Goal: Task Accomplishment & Management: Use online tool/utility

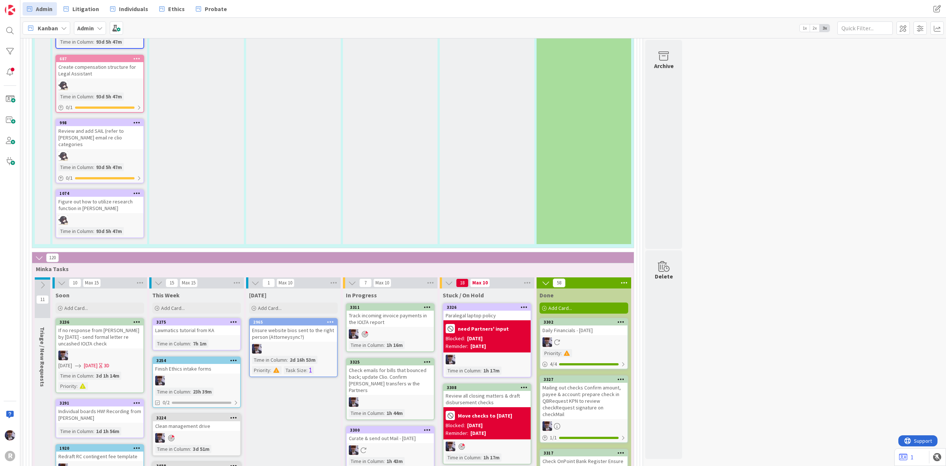
scroll to position [1234, 0]
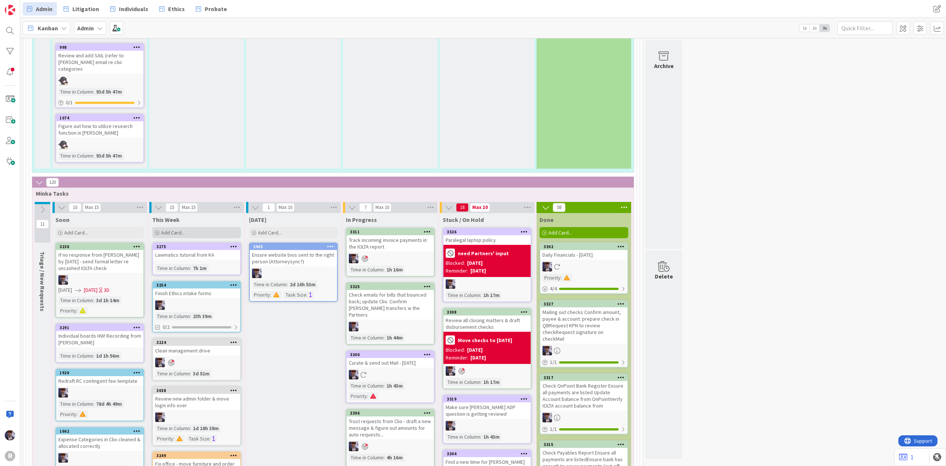
click at [204, 227] on div "Add Card..." at bounding box center [196, 232] width 89 height 11
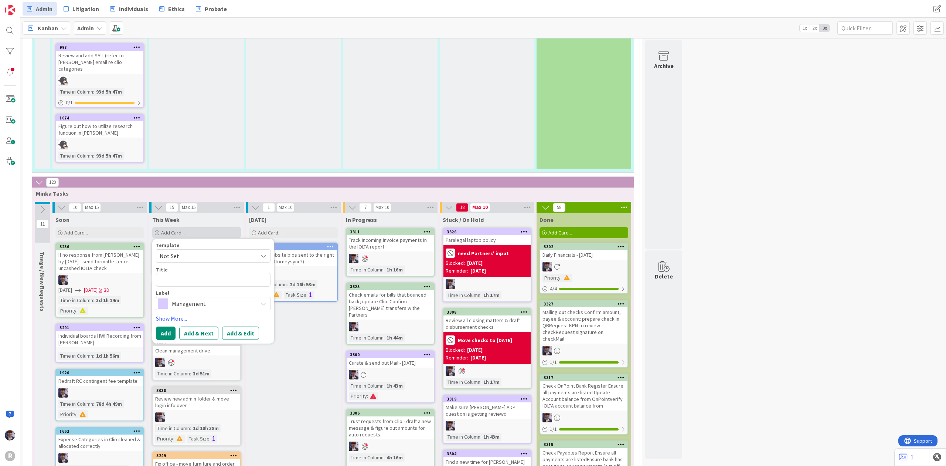
type textarea "x"
type textarea "C"
type textarea "x"
type textarea "Ca"
type textarea "x"
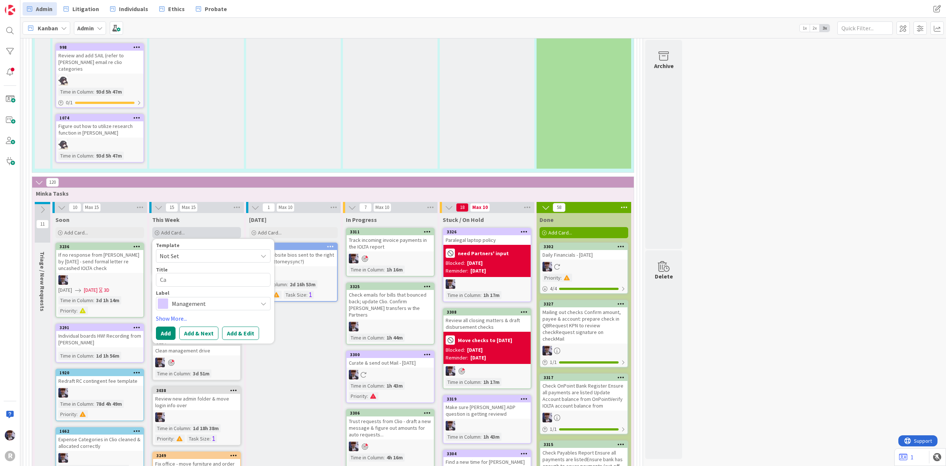
type textarea "Cal"
type textarea "x"
type textarea "Call"
type textarea "x"
type textarea "Call"
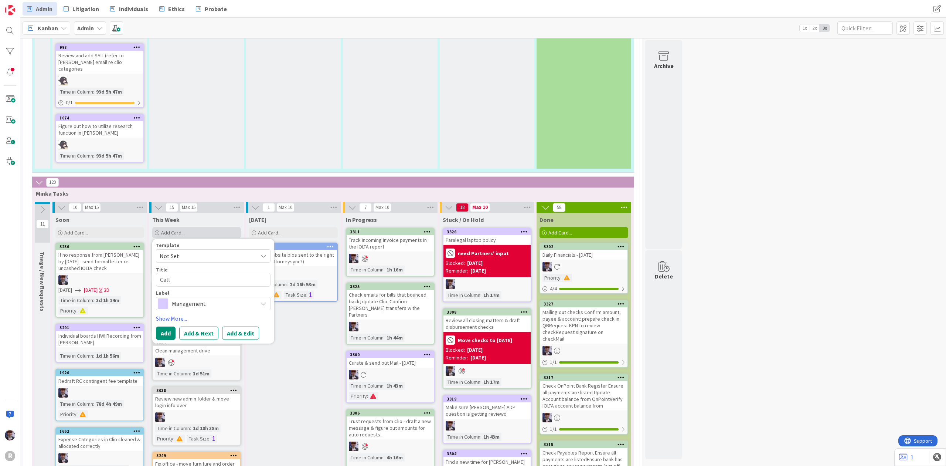
type textarea "x"
type textarea "Call A"
type textarea "x"
type textarea "Call Am"
type textarea "x"
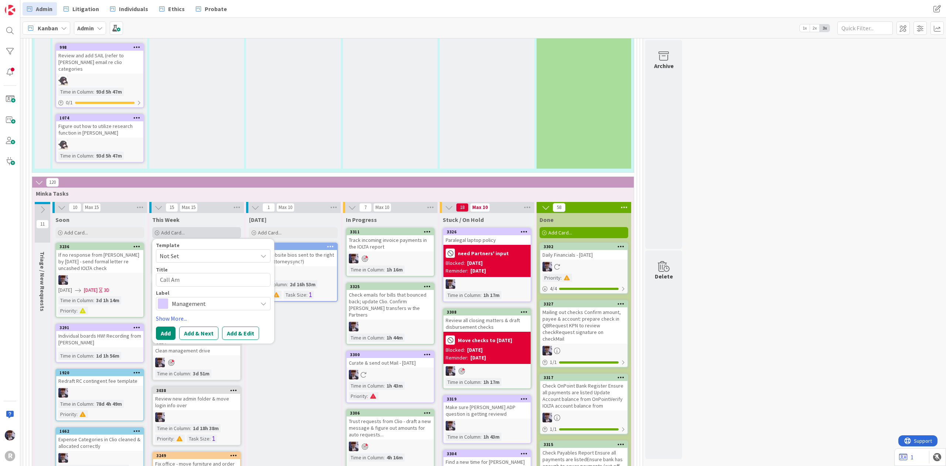
type textarea "Call [PERSON_NAME]"
type textarea "x"
type textarea "Call [PERSON_NAME]"
type textarea "x"
type textarea "Call [PERSON_NAME]"
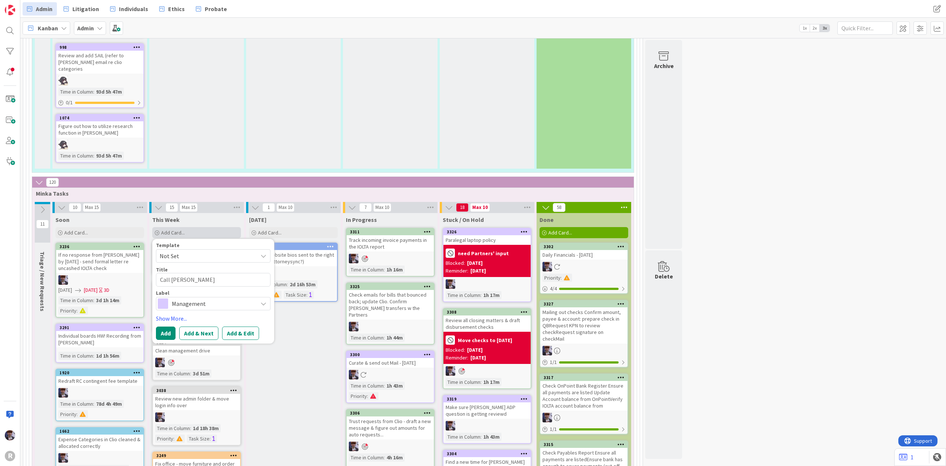
type textarea "x"
type textarea "Call [PERSON_NAME]"
type textarea "x"
type textarea "Call [PERSON_NAME]"
type textarea "x"
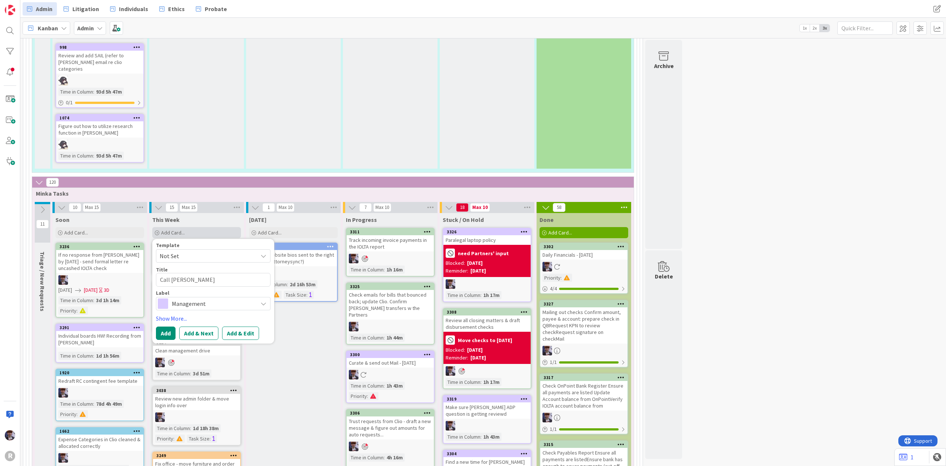
type textarea "Call [PERSON_NAME]"
type textarea "x"
type textarea "Call [PERSON_NAME]"
type textarea "x"
type textarea "Call [PERSON_NAME]"
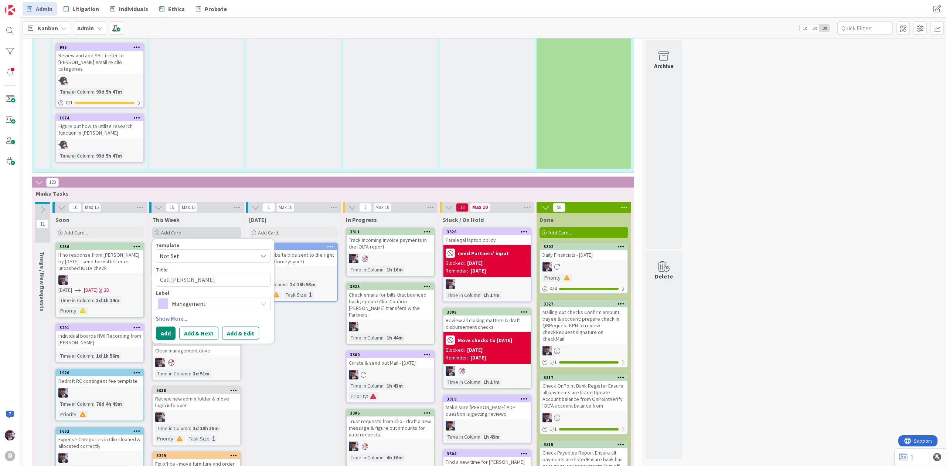
type textarea "x"
type textarea "Call [PERSON_NAME] [PERSON_NAME]"
type textarea "x"
type textarea "Call [PERSON_NAME]"
type textarea "x"
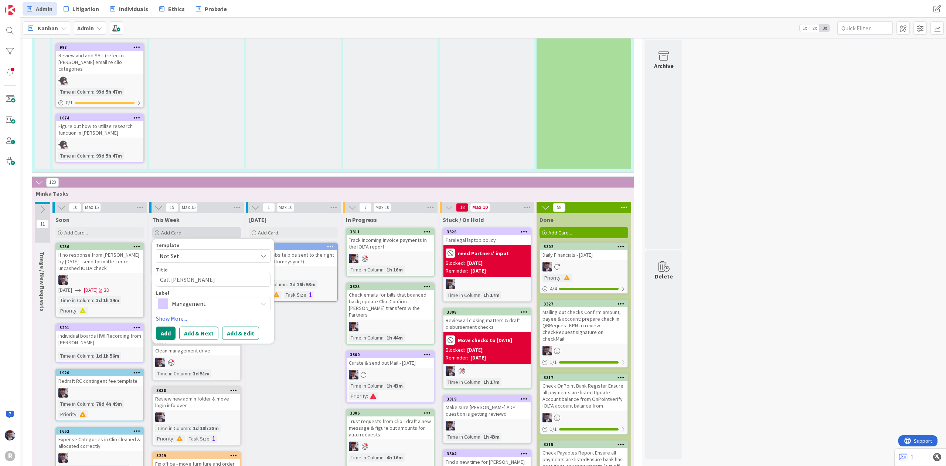
type textarea "Call [PERSON_NAME]"
type textarea "x"
type textarea "Call [PERSON_NAME] [PERSON_NAME]"
type textarea "x"
type textarea "Call [PERSON_NAME] [PERSON_NAME]"
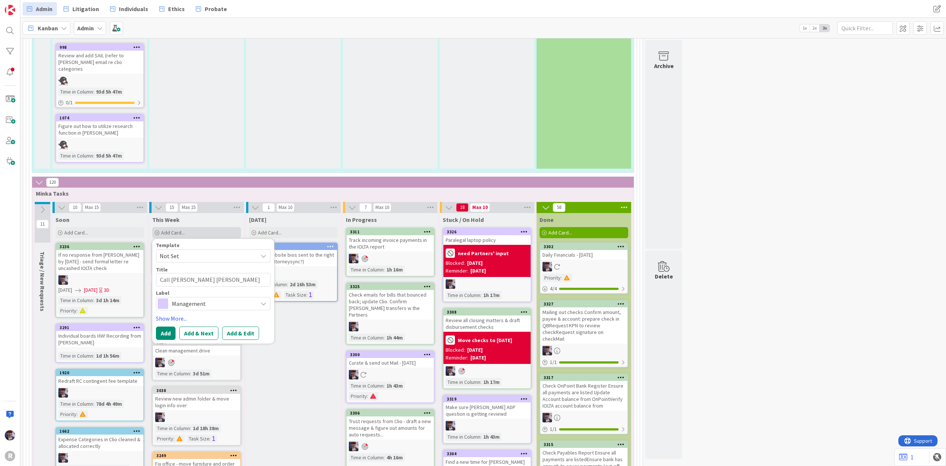
type textarea "x"
type textarea "Call [PERSON_NAME] [PERSON_NAME]"
type textarea "x"
type textarea "Call [PERSON_NAME] [PERSON_NAME] r"
type textarea "x"
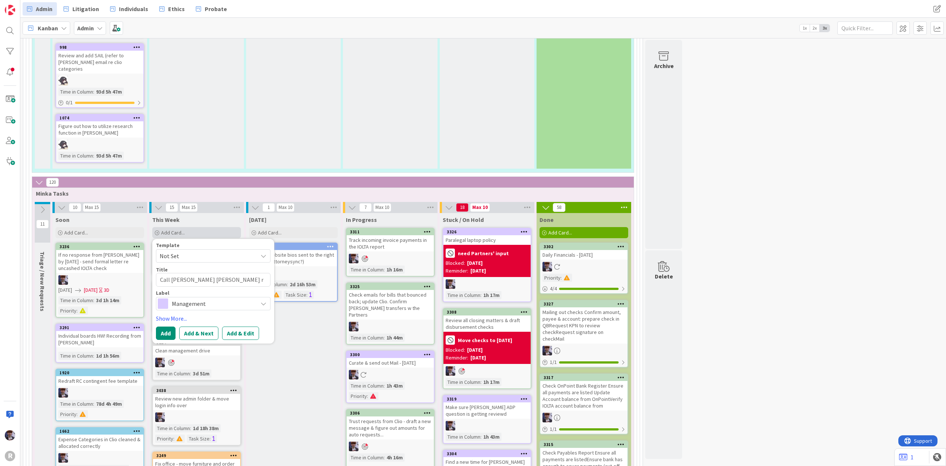
type textarea "Call [PERSON_NAME] [PERSON_NAME] re"
type textarea "x"
type textarea "Call [PERSON_NAME] [PERSON_NAME] re"
type textarea "x"
type textarea "Call [PERSON_NAME] [PERSON_NAME] re t"
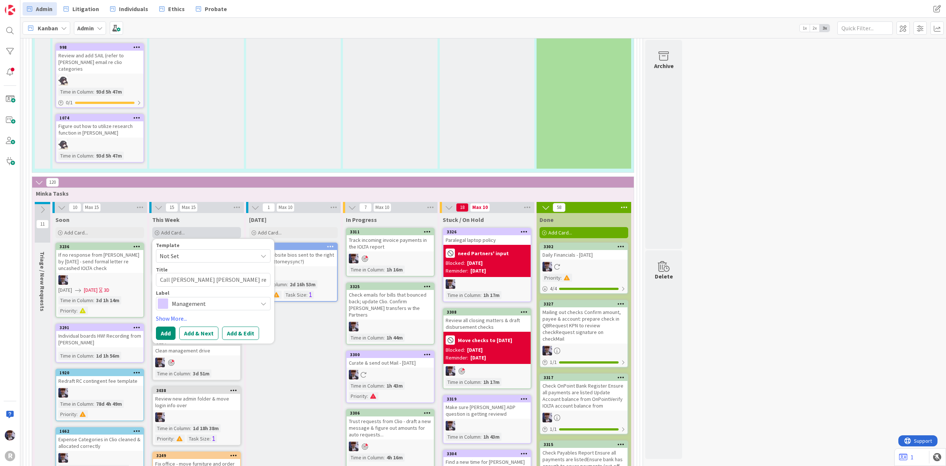
type textarea "x"
type textarea "Call [PERSON_NAME] [PERSON_NAME] re tr"
type textarea "x"
type textarea "Call [PERSON_NAME] [PERSON_NAME] re tra"
type textarea "x"
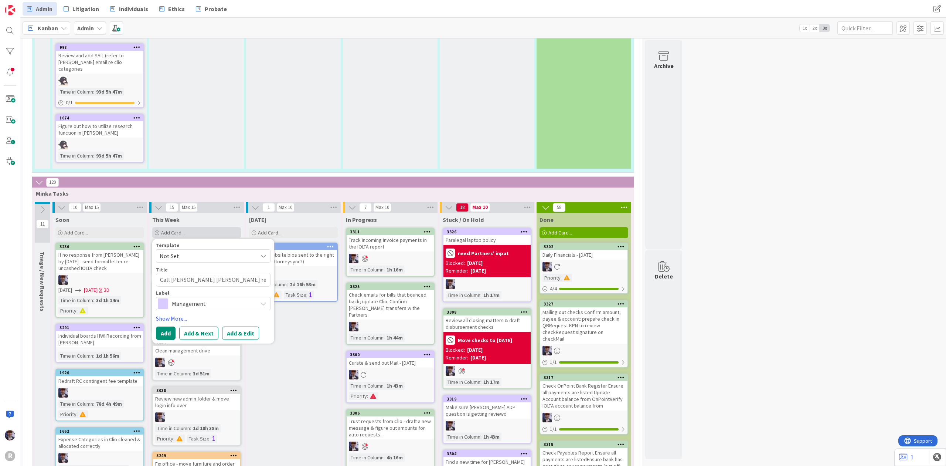
type textarea "Call [PERSON_NAME] [PERSON_NAME] re [PERSON_NAME]"
type textarea "x"
type textarea "Call [PERSON_NAME] [PERSON_NAME] re trans"
type textarea "x"
type textarea "Call [PERSON_NAME] [PERSON_NAME] re transf"
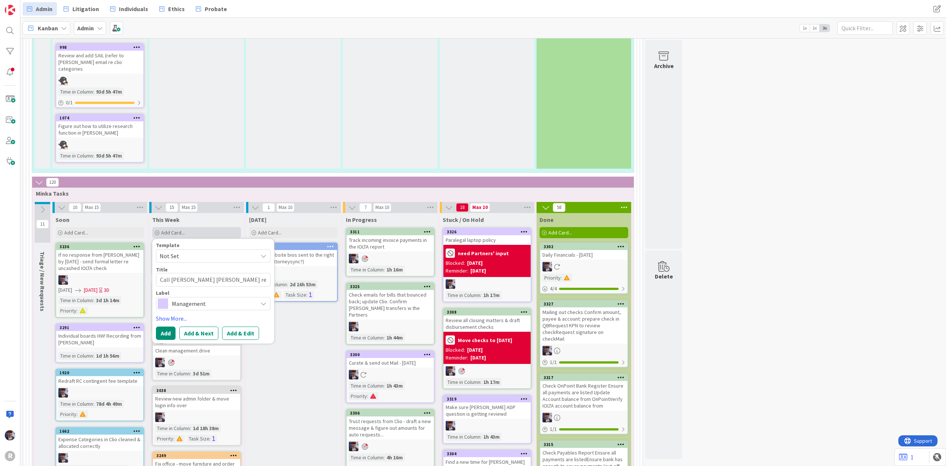
type textarea "x"
type textarea "Call [PERSON_NAME] [PERSON_NAME] re transfe"
type textarea "x"
type textarea "Call [PERSON_NAME] [PERSON_NAME] re transfer"
type textarea "x"
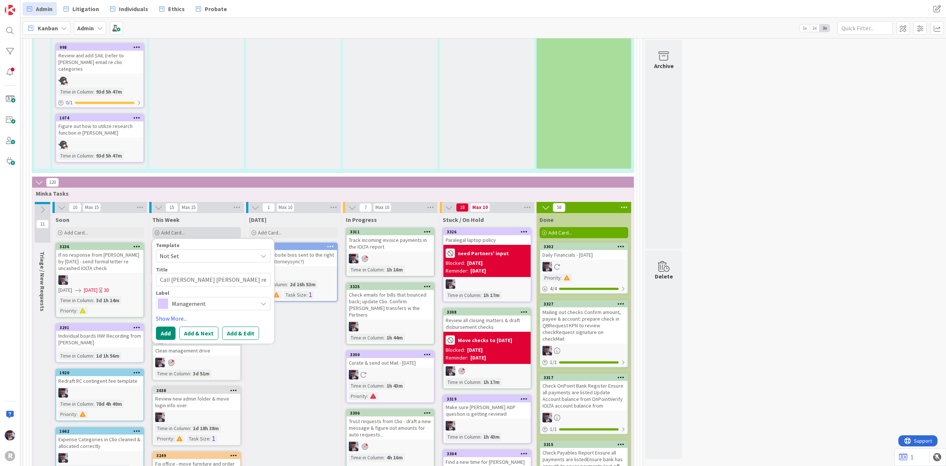
type textarea "Call [PERSON_NAME] [PERSON_NAME] re transferr"
type textarea "x"
type textarea "Call [PERSON_NAME] [PERSON_NAME] re transferri"
type textarea "x"
type textarea "Call [PERSON_NAME] [PERSON_NAME] re transferrin"
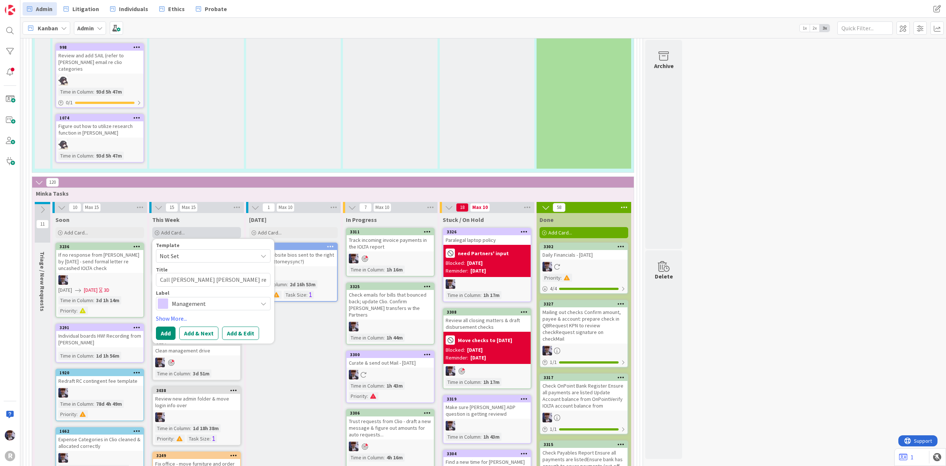
type textarea "x"
type textarea "Call [PERSON_NAME] [PERSON_NAME] re transferring"
type textarea "x"
type textarea "Call [PERSON_NAME] [PERSON_NAME] re transferring"
type textarea "x"
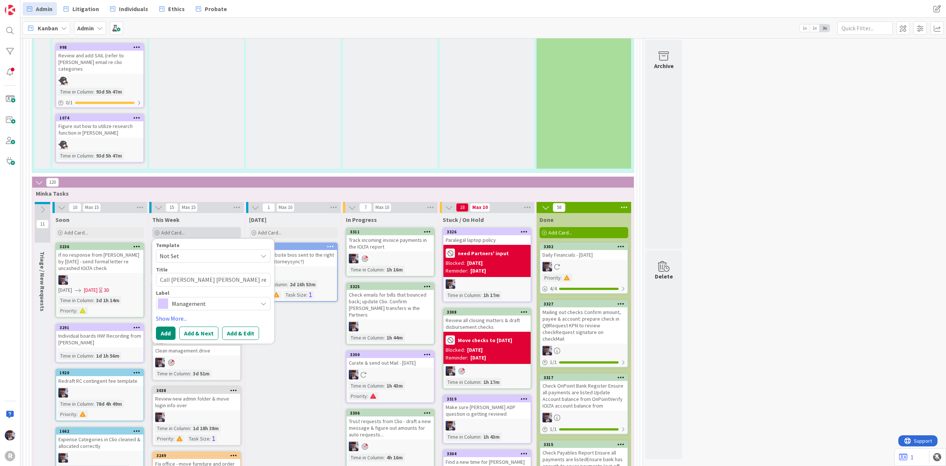
type textarea "Call [PERSON_NAME] [PERSON_NAME] re transferring i"
type textarea "x"
type textarea "Call [PERSON_NAME] [PERSON_NAME] re transferring io"
type textarea "x"
type textarea "Call [PERSON_NAME] [PERSON_NAME] re transferring iol"
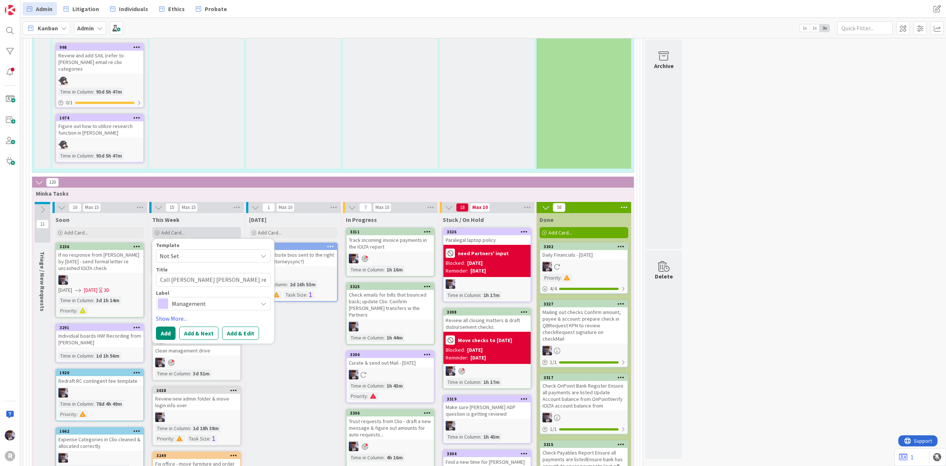
type textarea "x"
type textarea "Call [PERSON_NAME] [PERSON_NAME] re transferring iolta"
type textarea "x"
type textarea "Call [PERSON_NAME] [PERSON_NAME] re transferring iolta"
type textarea "x"
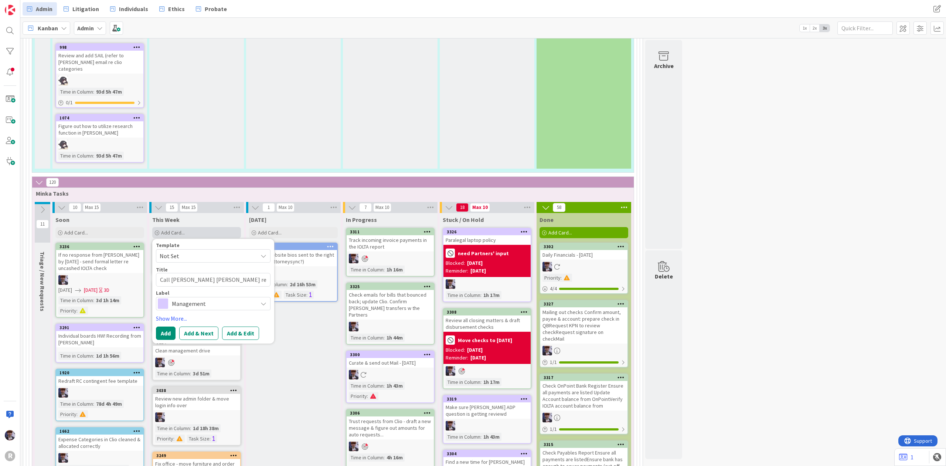
type textarea "Call [PERSON_NAME] [PERSON_NAME] re transferring iolta t"
type textarea "x"
type textarea "Call [PERSON_NAME] [PERSON_NAME] re transferring iolta to"
type textarea "x"
type textarea "Call [PERSON_NAME] [PERSON_NAME] re transferring iolta to"
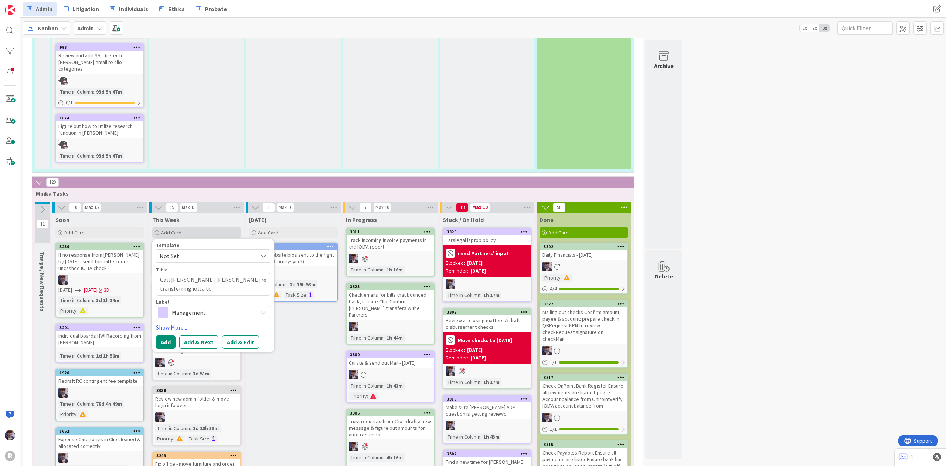
type textarea "x"
type textarea "Call [PERSON_NAME] [PERSON_NAME] re transferring iolta to b"
type textarea "x"
type textarea "Call [PERSON_NAME] [PERSON_NAME] re transferring iolta to bi"
type textarea "x"
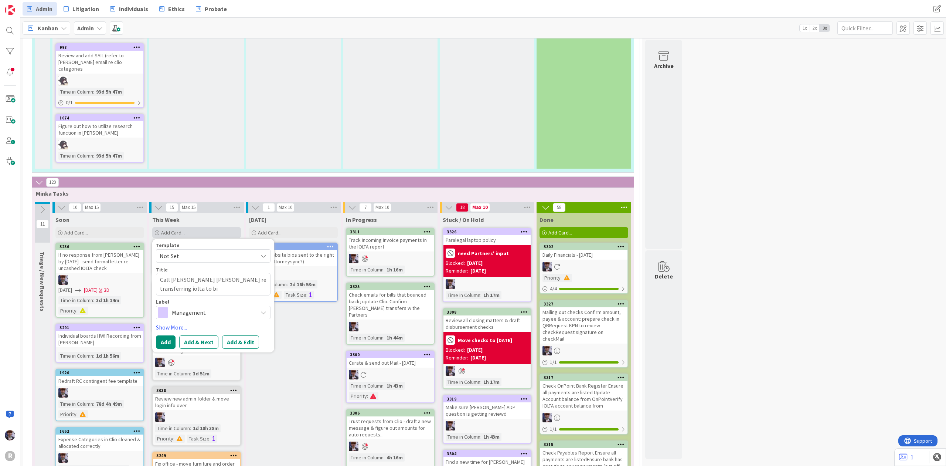
type textarea "Call [PERSON_NAME] [PERSON_NAME] re transferring iolta to bil"
type textarea "x"
type textarea "Call [PERSON_NAME] [PERSON_NAME] re transferring iolta to bill"
type textarea "x"
type textarea "Call [PERSON_NAME] [PERSON_NAME] re transferring iolta to bills"
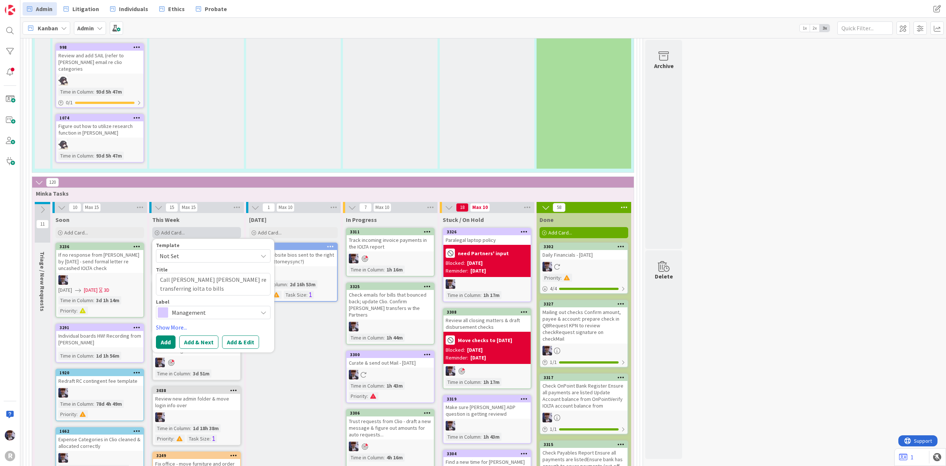
type textarea "x"
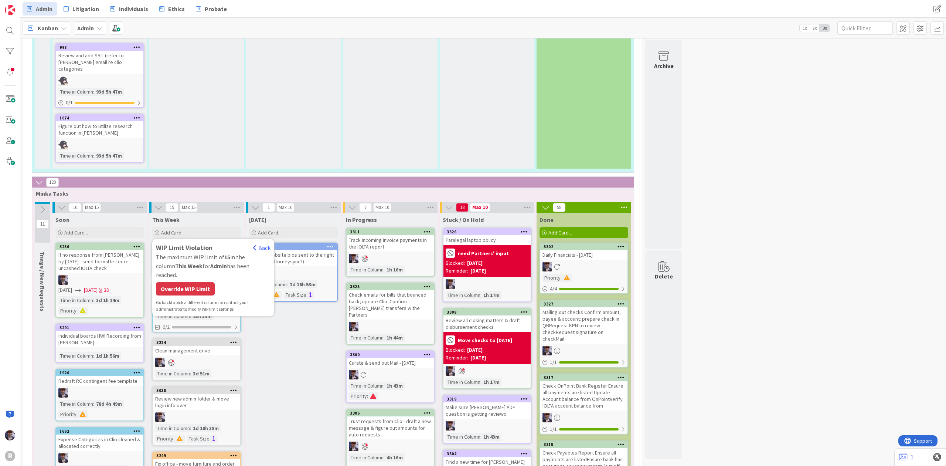
click at [197, 282] on div "Override WIP Limit" at bounding box center [185, 288] width 59 height 13
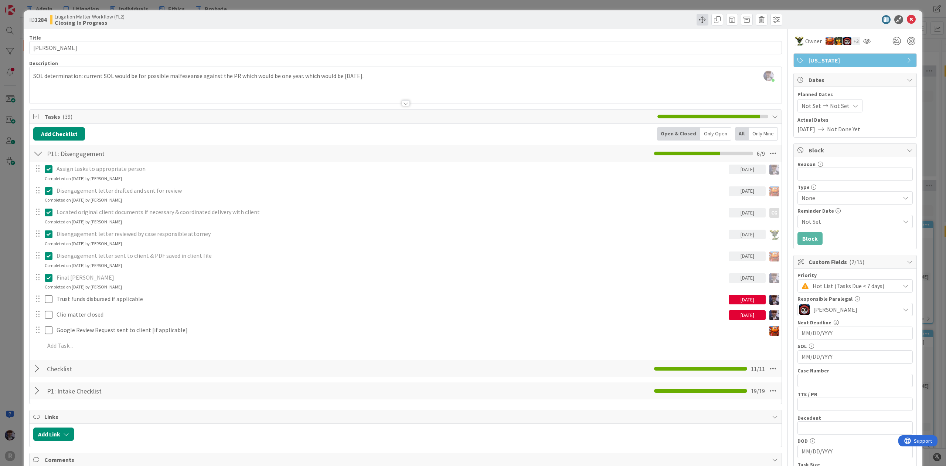
scroll to position [0, 456]
